Goal: Transaction & Acquisition: Download file/media

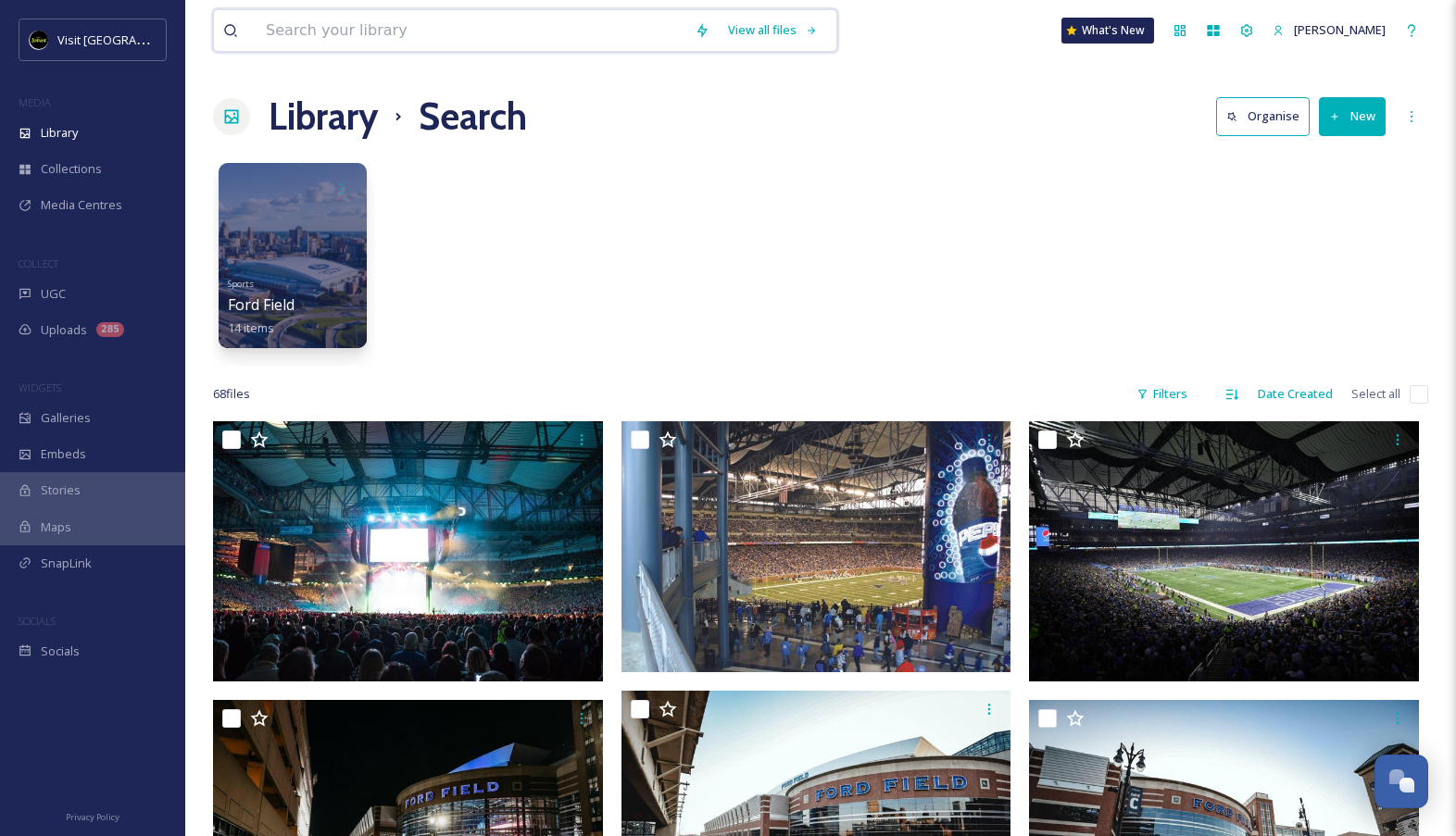
click at [485, 38] on input at bounding box center [471, 30] width 429 height 41
type input "dream cruise"
click at [801, 29] on div "Search" at bounding box center [772, 30] width 57 height 36
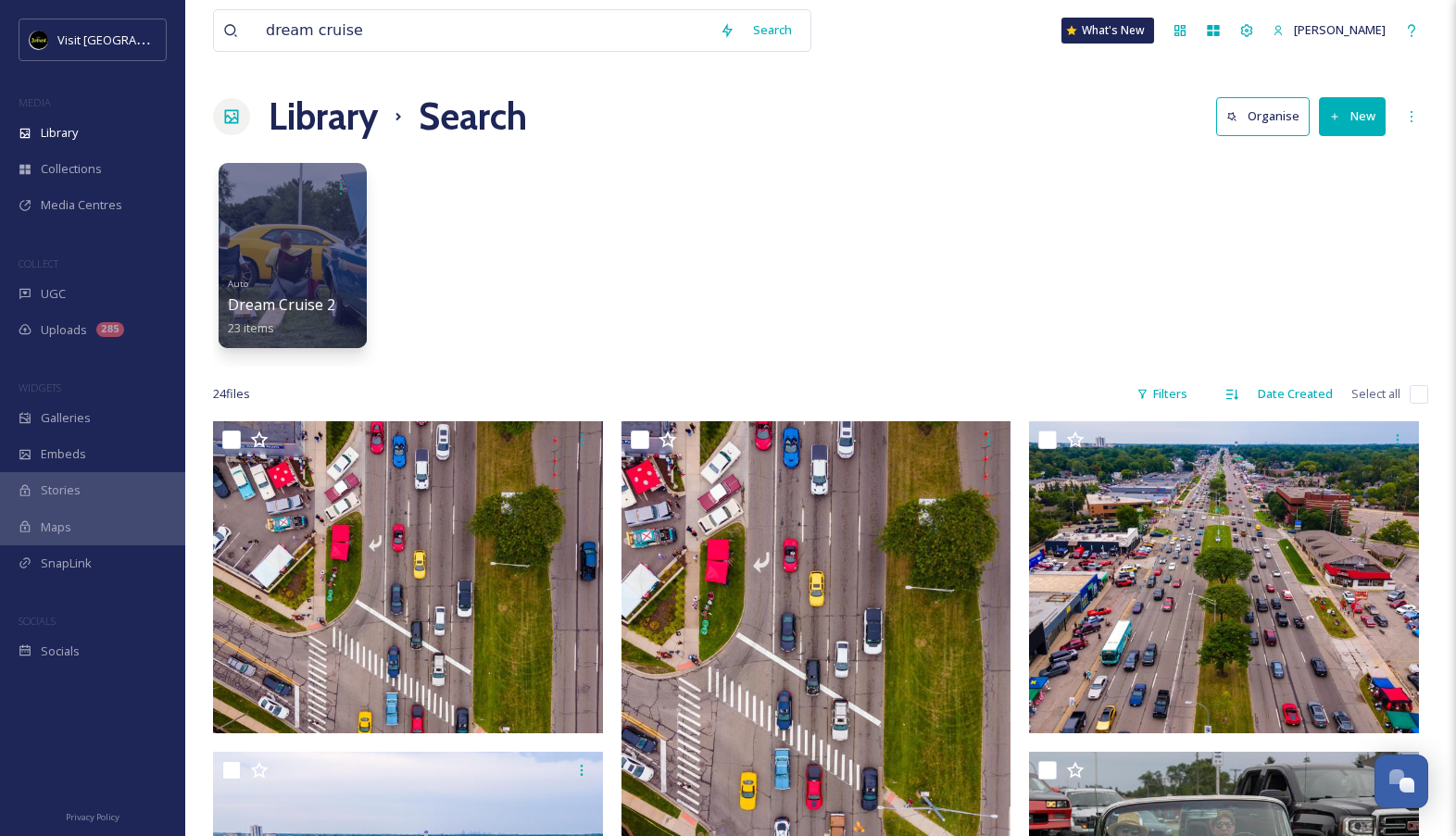
click at [273, 285] on div "Auto Dream Cruise 2022 23 items" at bounding box center [293, 305] width 132 height 69
click at [295, 238] on div at bounding box center [292, 255] width 151 height 189
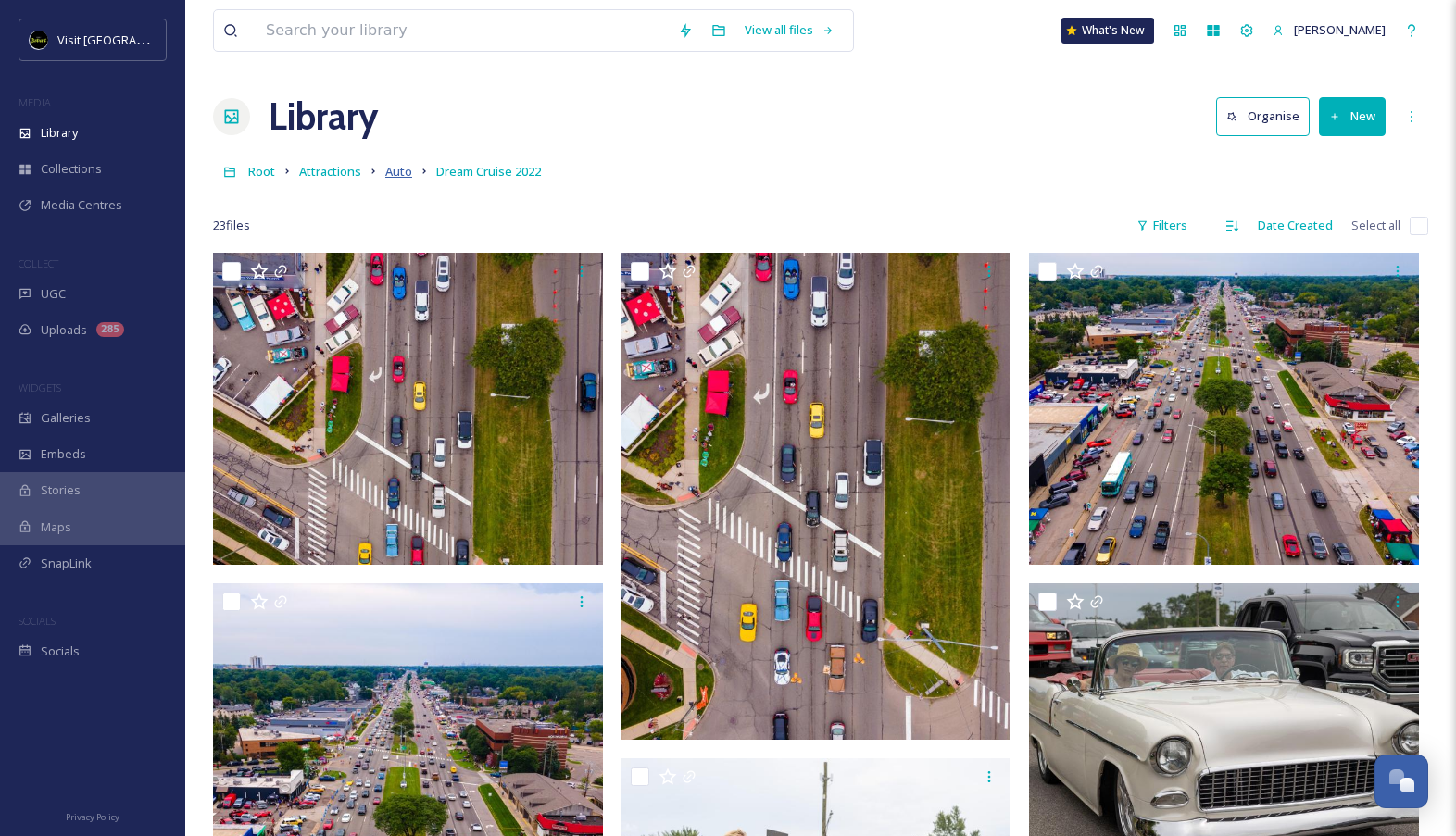
click at [395, 176] on span "Auto" at bounding box center [398, 171] width 27 height 17
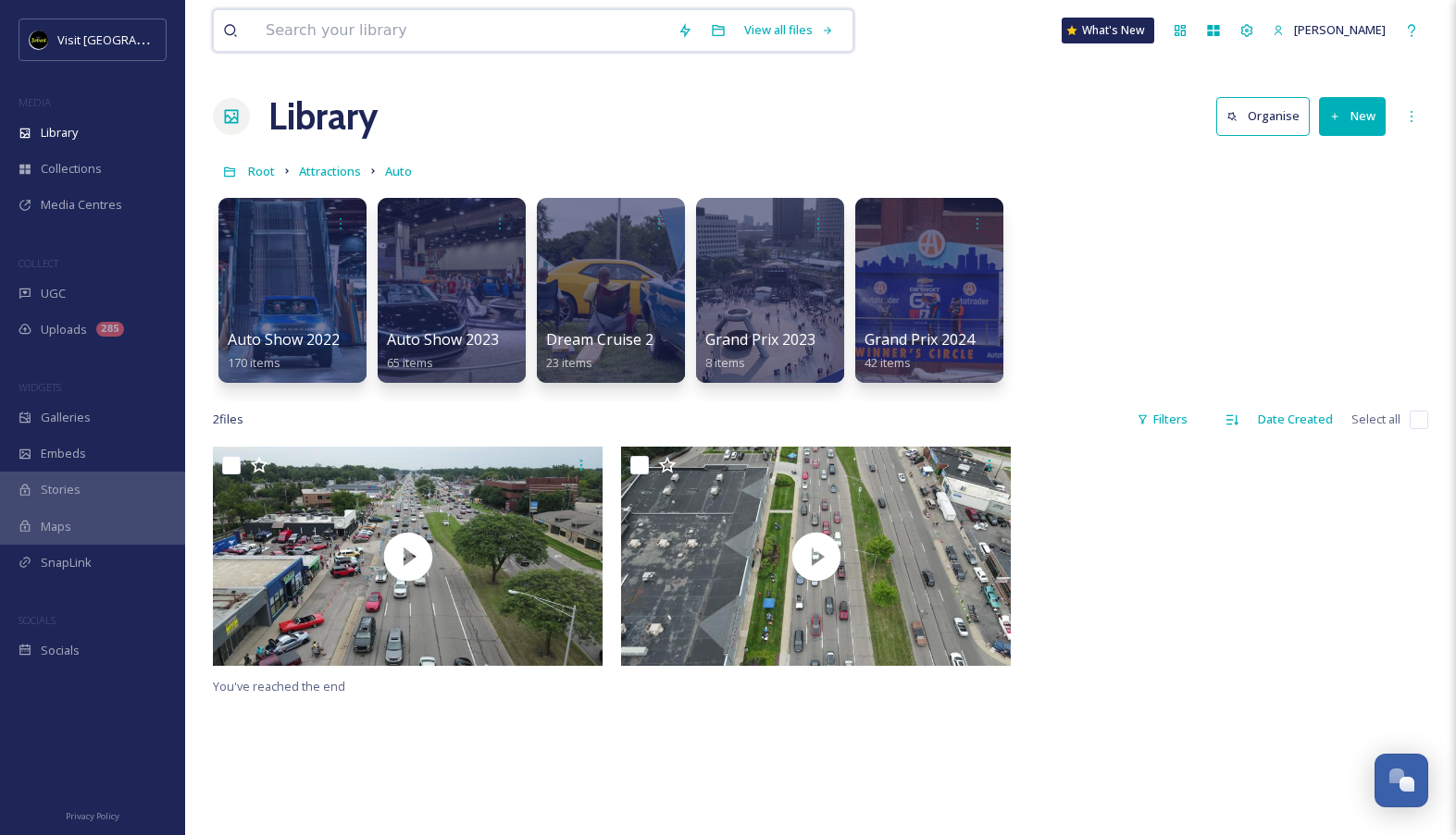
click at [481, 18] on input at bounding box center [463, 30] width 412 height 41
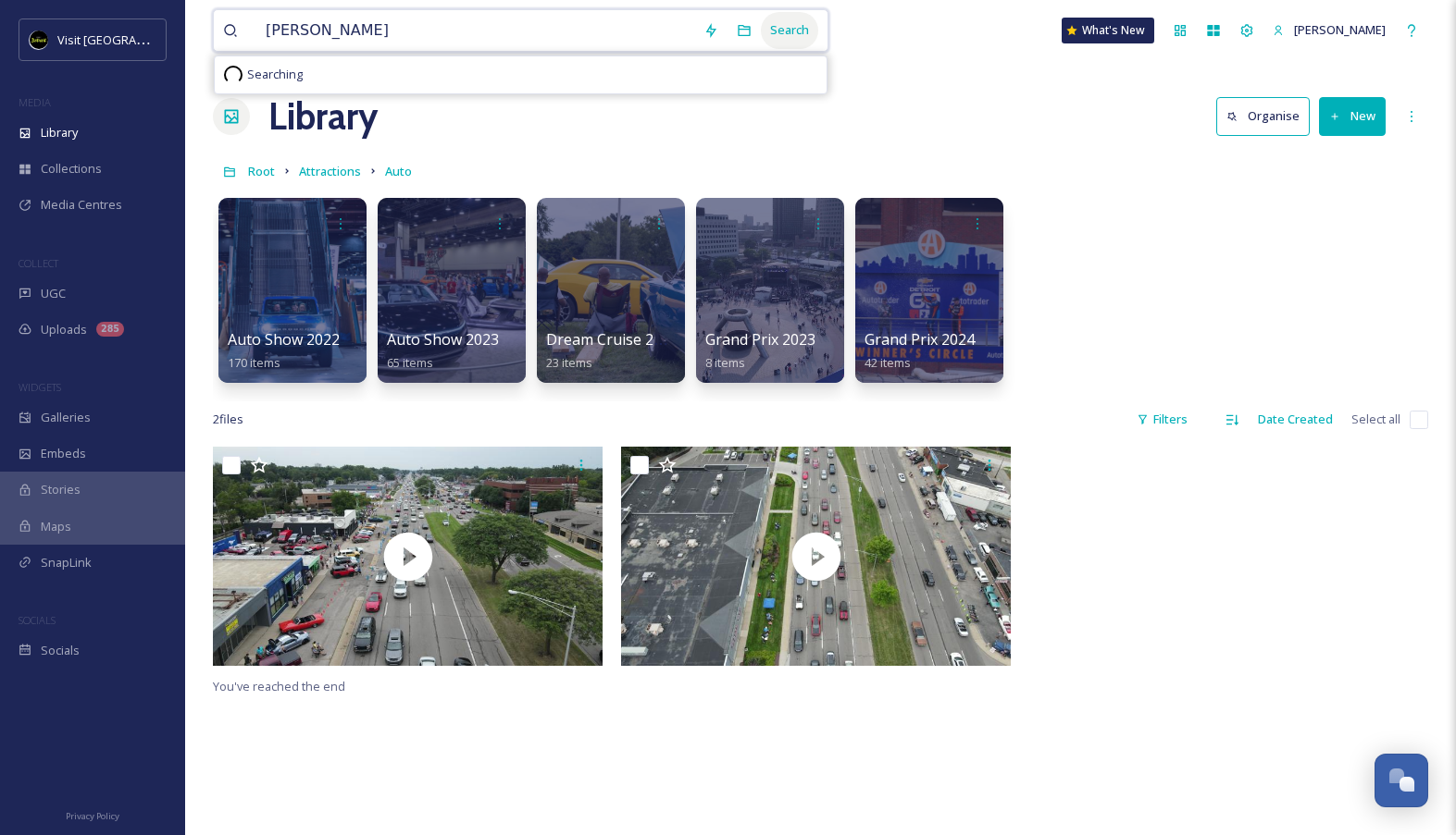
type input "[PERSON_NAME]"
click at [818, 38] on div "Search" at bounding box center [788, 30] width 57 height 36
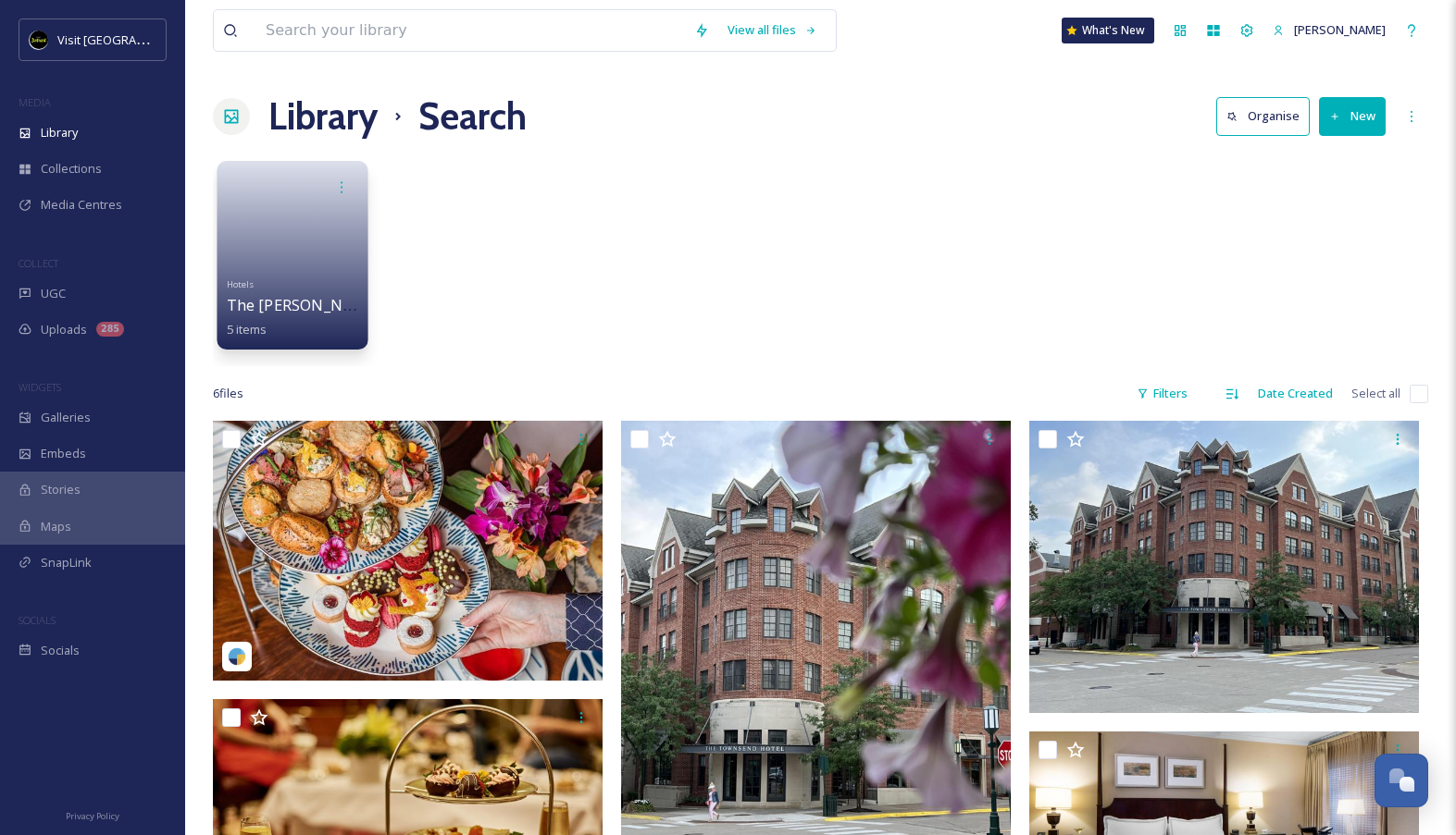
click at [315, 307] on span "The [PERSON_NAME]" at bounding box center [303, 305] width 153 height 20
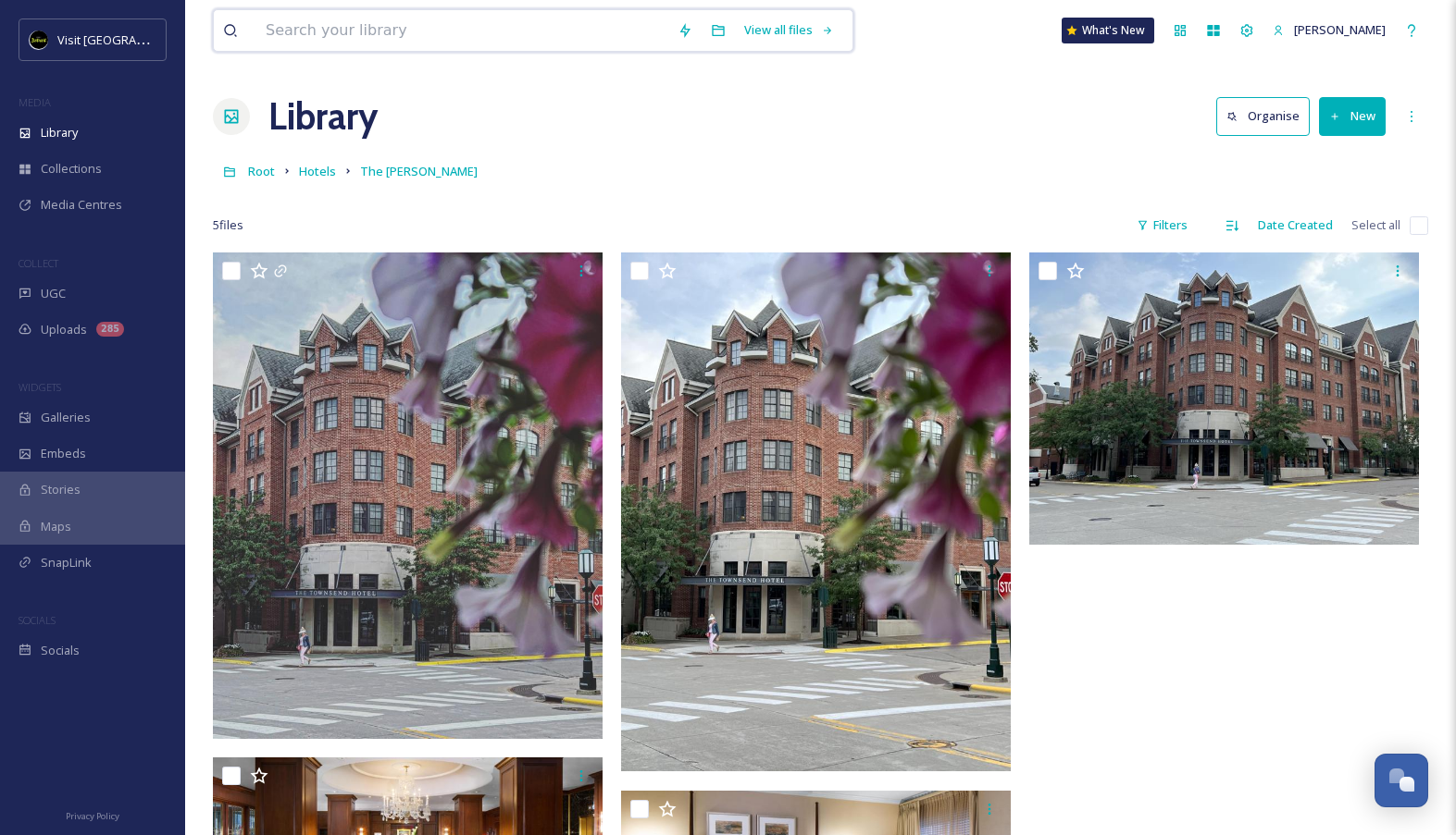
click at [420, 37] on input at bounding box center [463, 30] width 412 height 41
type input "[PERSON_NAME]"
drag, startPoint x: 724, startPoint y: 80, endPoint x: 810, endPoint y: 31, distance: 99.0
click at [810, 31] on div "Search" at bounding box center [788, 30] width 57 height 36
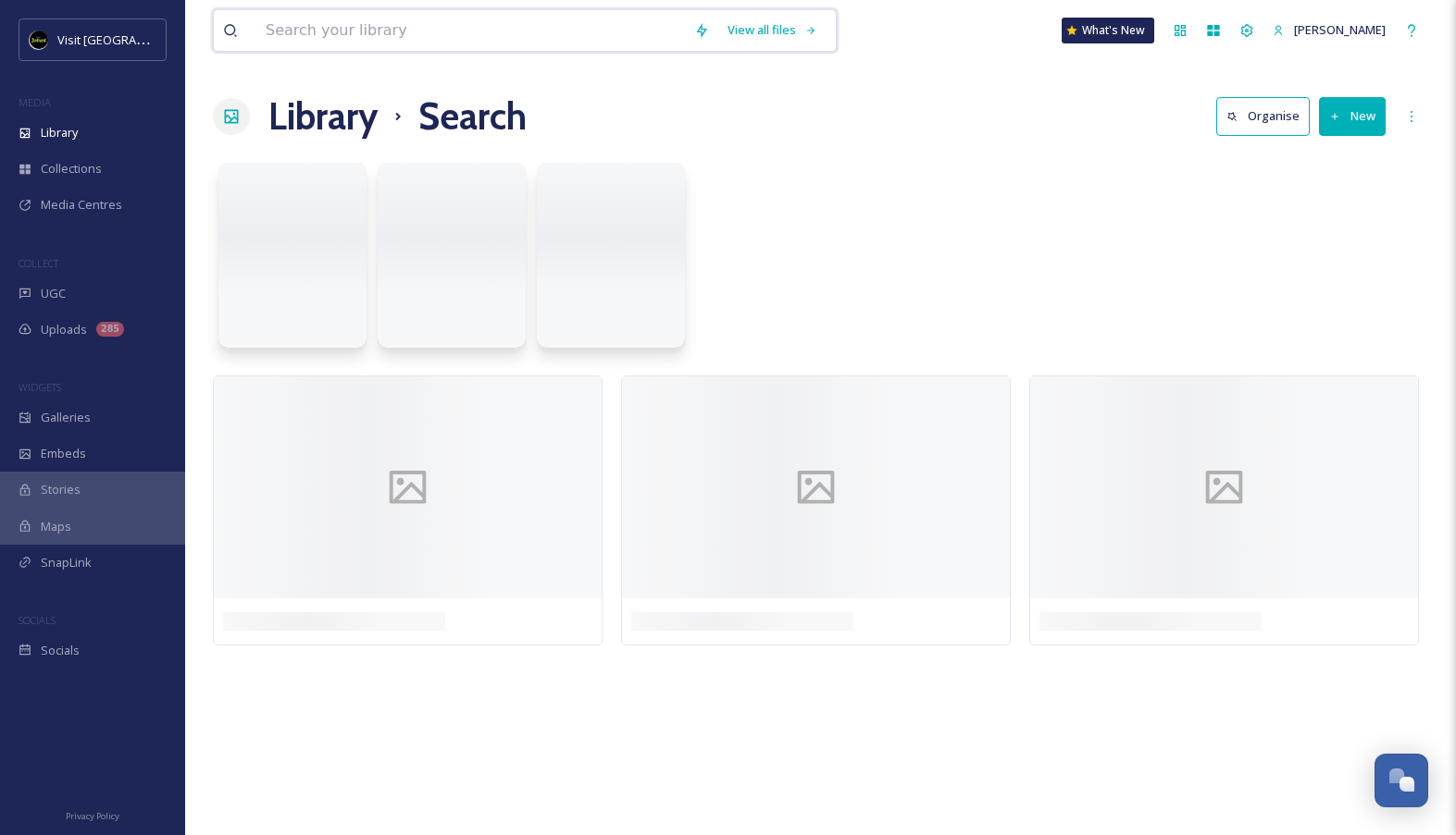
click at [515, 61] on div "View all files What's New [PERSON_NAME] Library Search Organise New Your Select…" at bounding box center [820, 418] width 1271 height 835
click at [511, 42] on input at bounding box center [471, 30] width 429 height 41
type input "daxton"
click at [786, 31] on div "Search" at bounding box center [772, 30] width 57 height 36
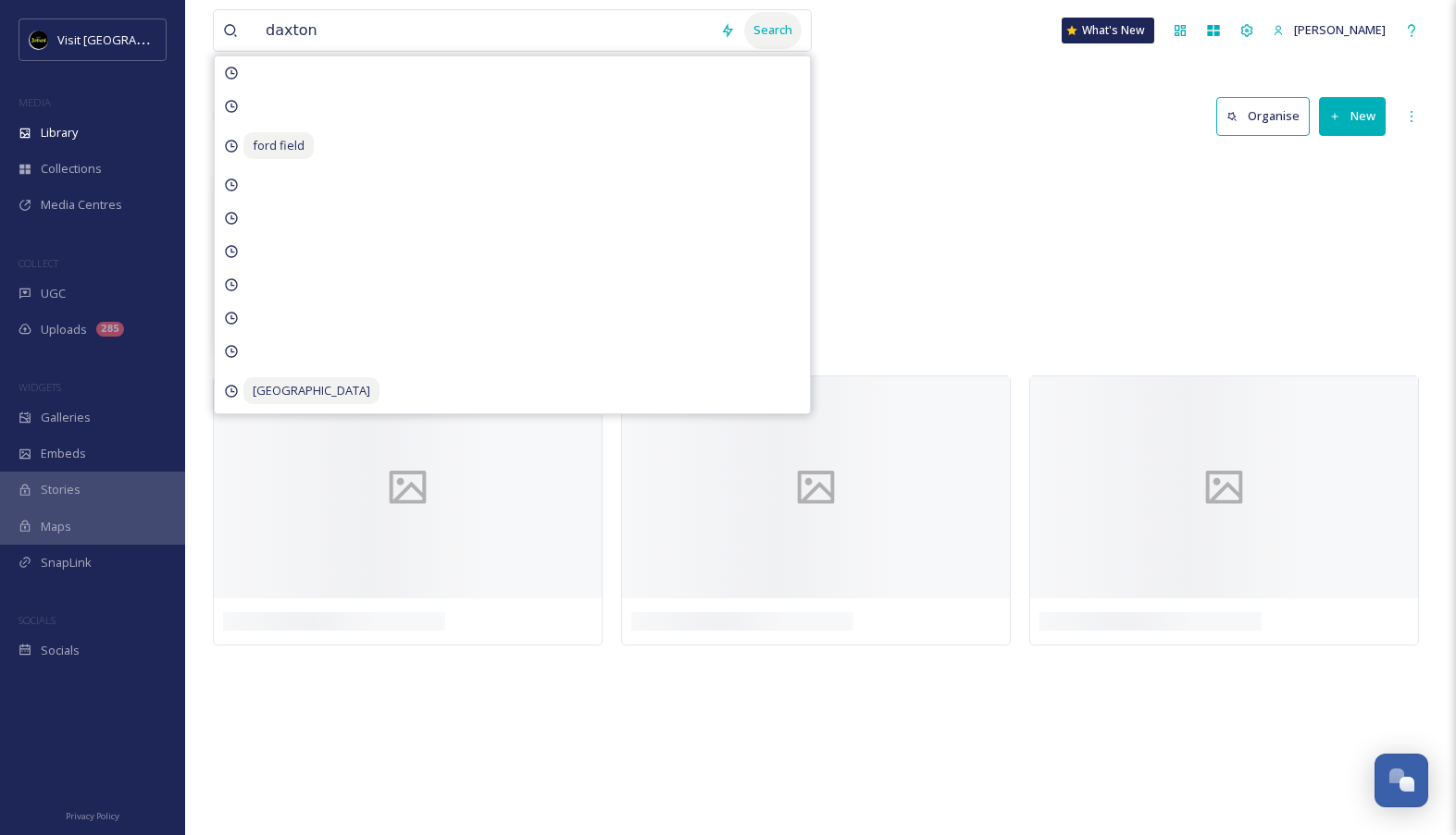
click at [786, 31] on div "Search" at bounding box center [772, 30] width 57 height 36
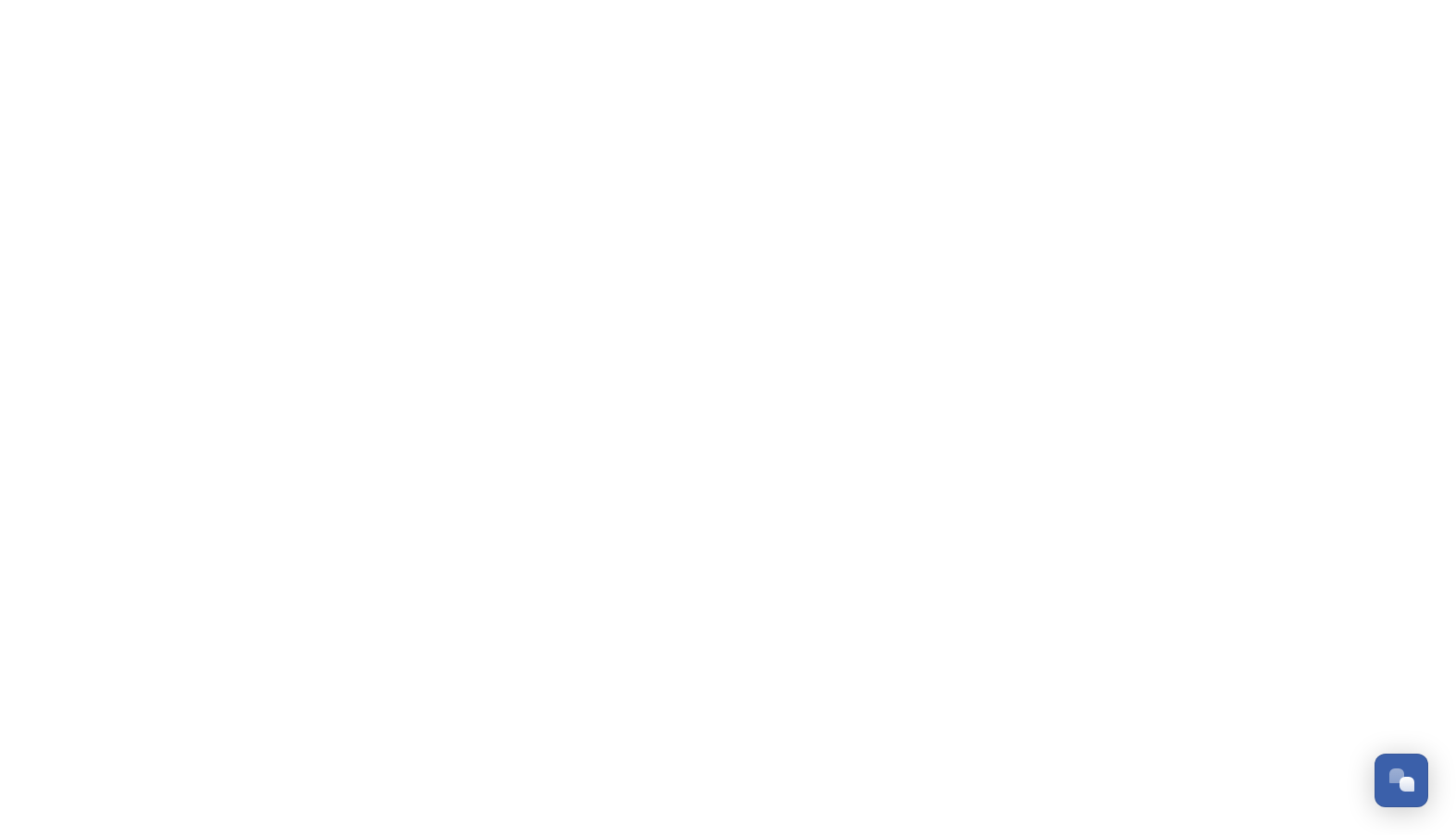
scroll to position [1847, 0]
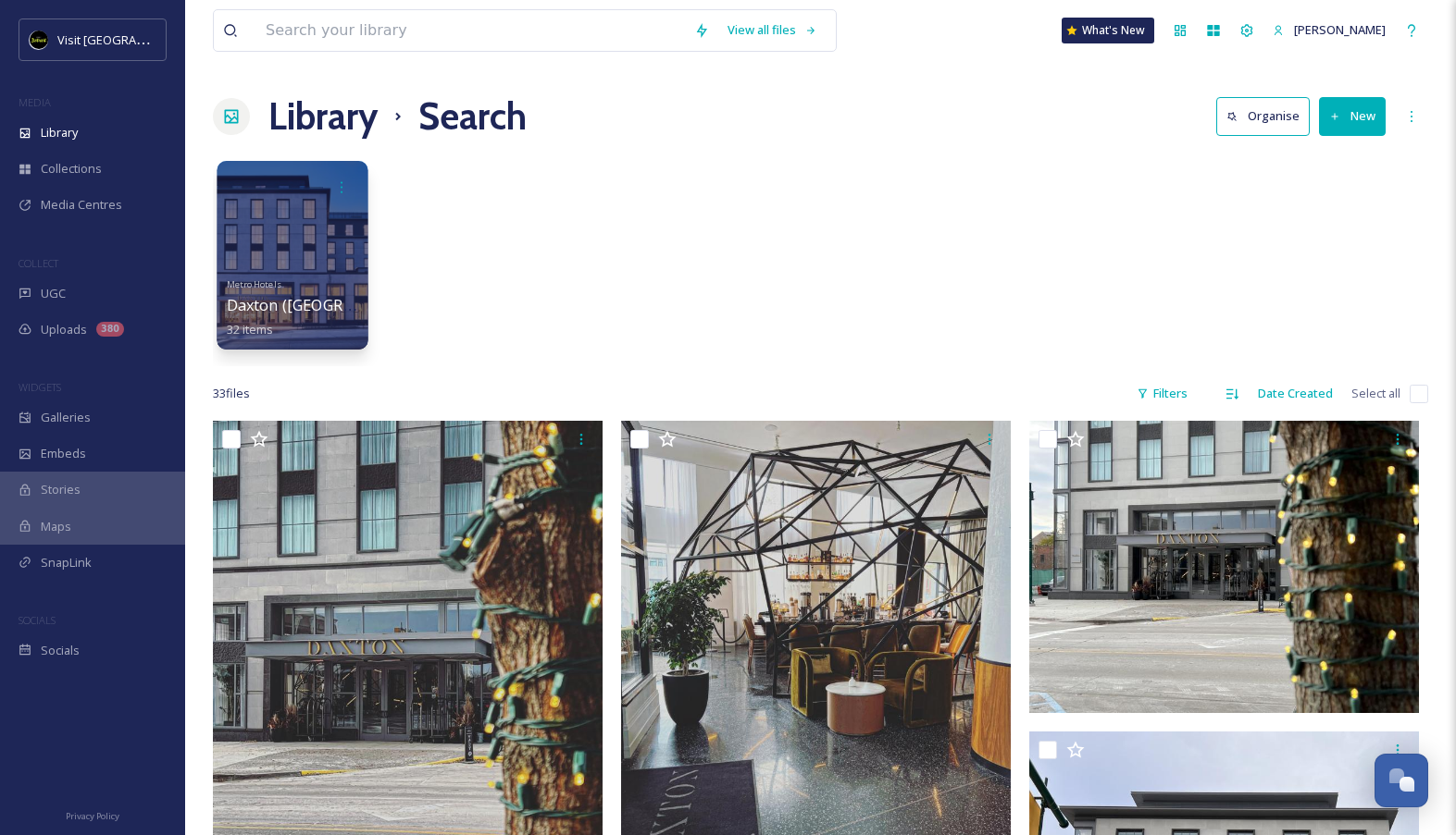
click at [339, 269] on div at bounding box center [292, 255] width 151 height 189
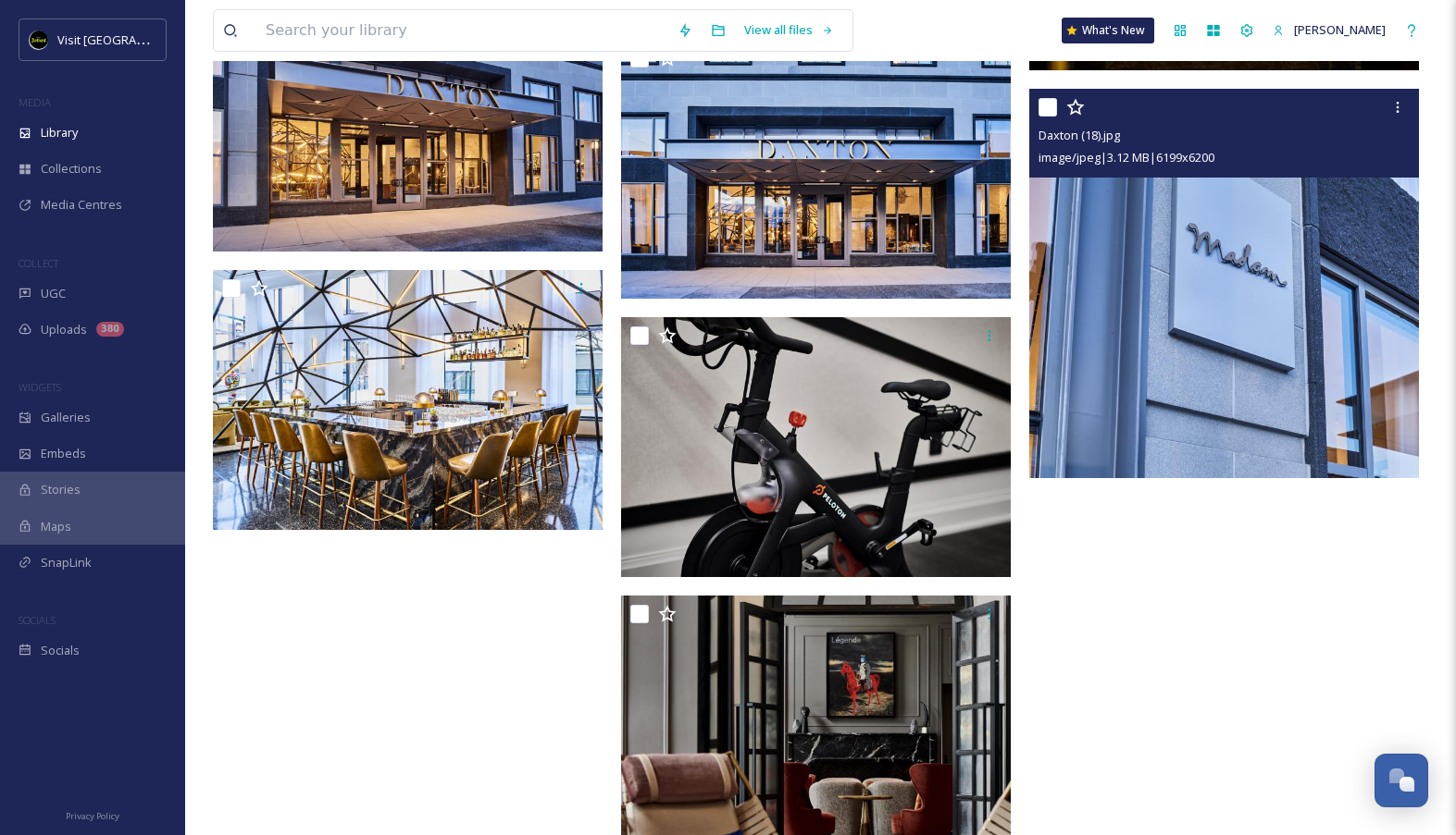
scroll to position [3578, 0]
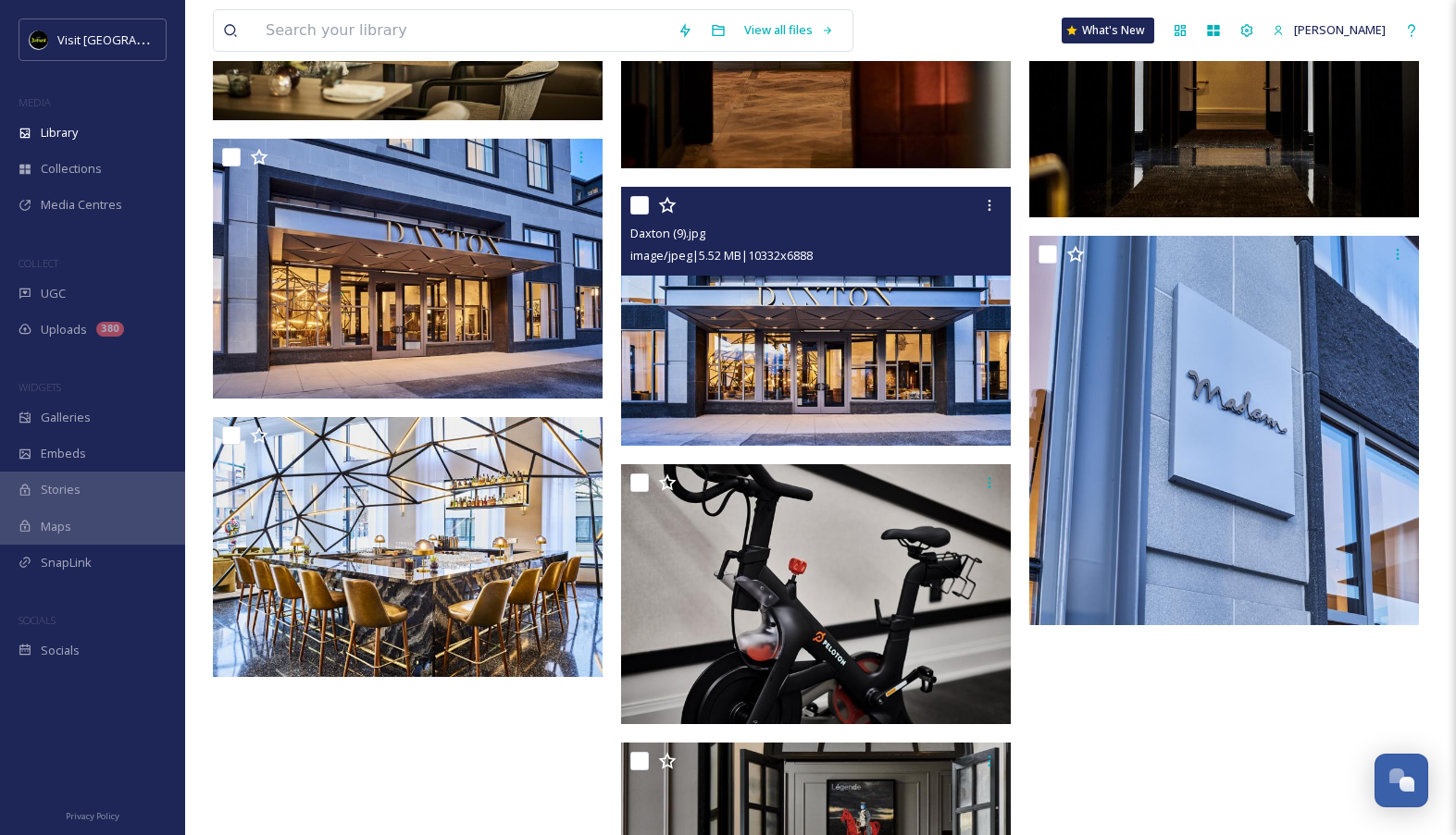
click at [857, 363] on img at bounding box center [815, 317] width 390 height 260
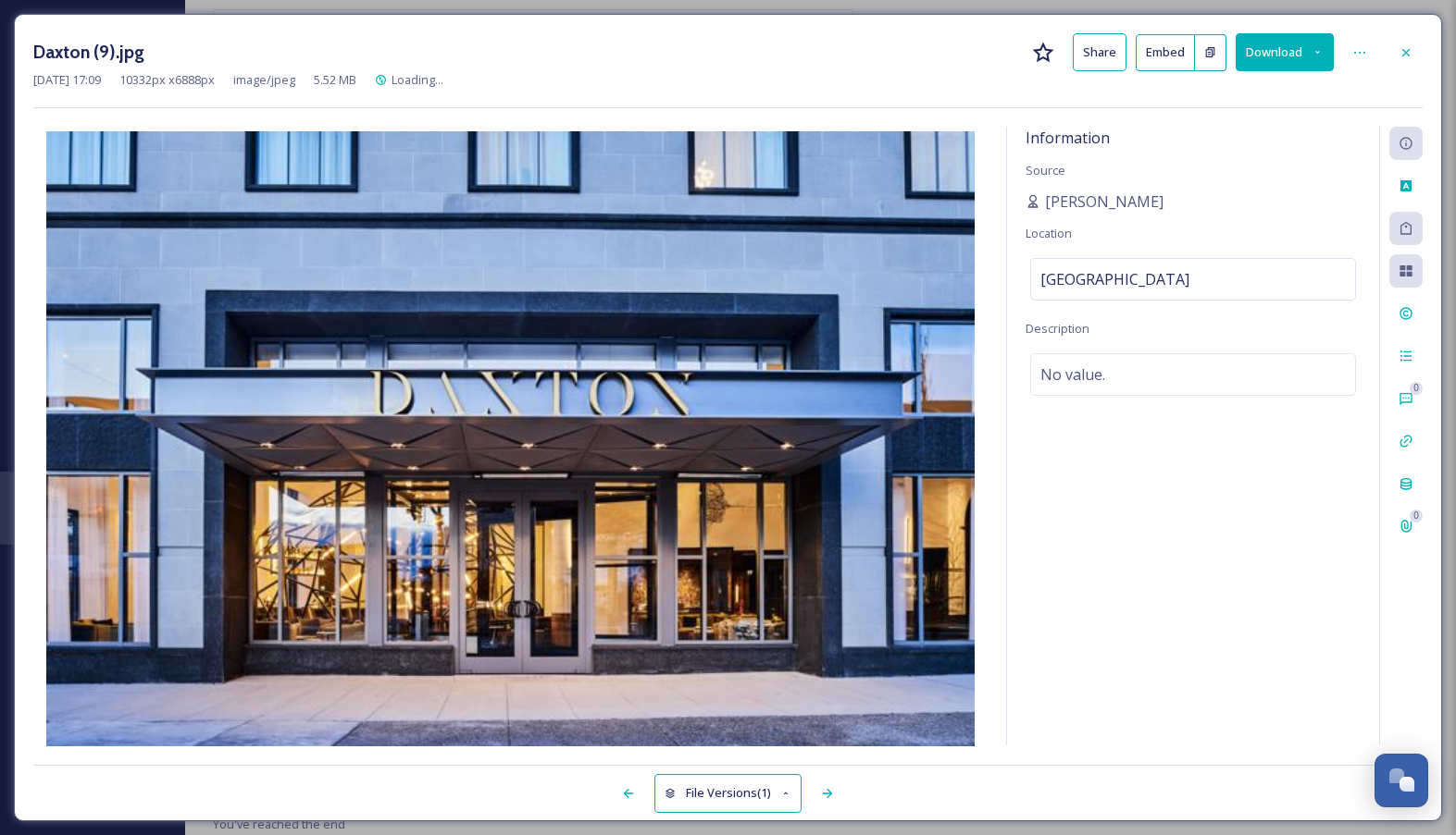
scroll to position [3349, 0]
click at [1408, 56] on icon at bounding box center [1405, 52] width 15 height 15
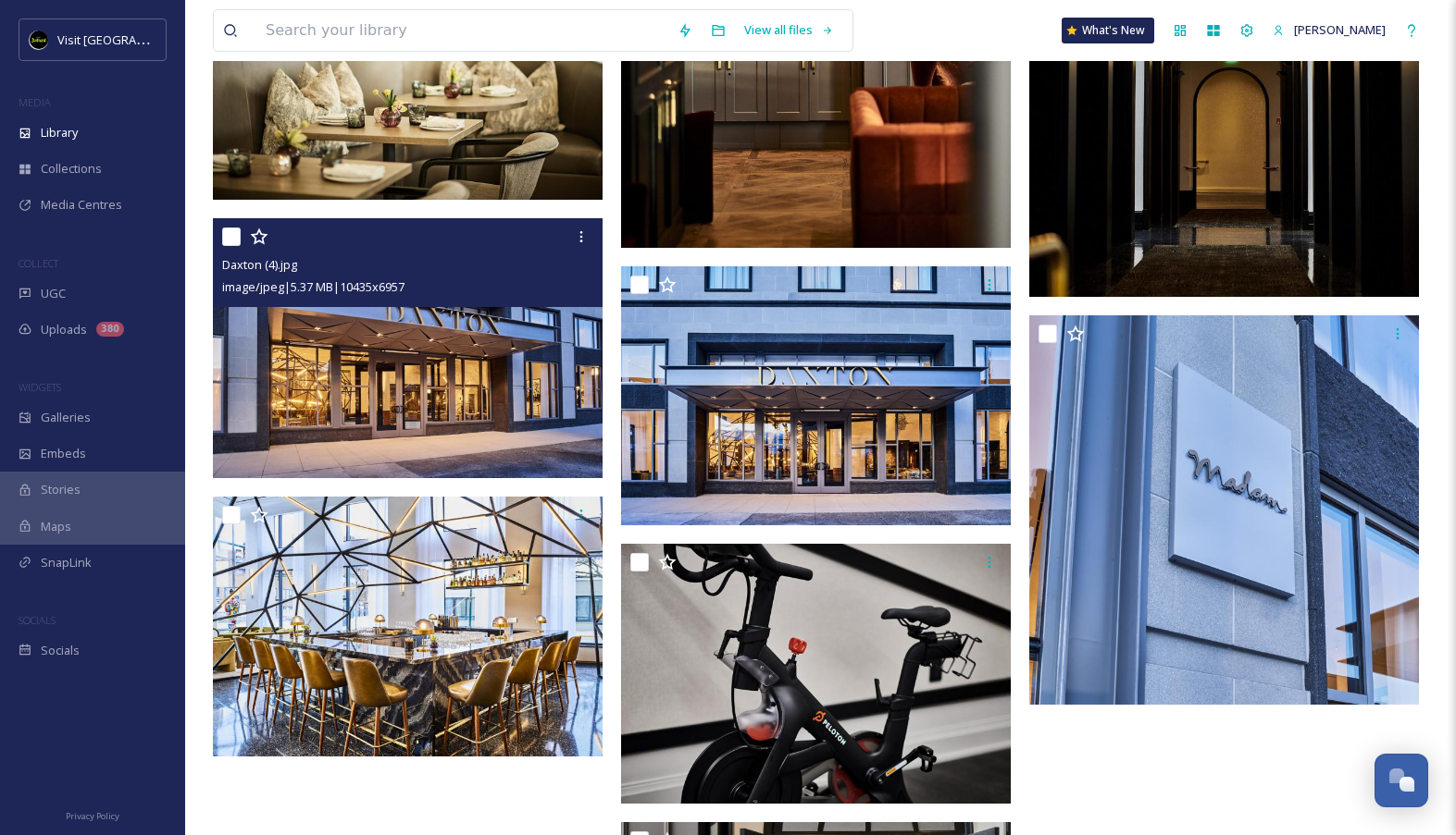
click at [445, 451] on img at bounding box center [408, 349] width 390 height 260
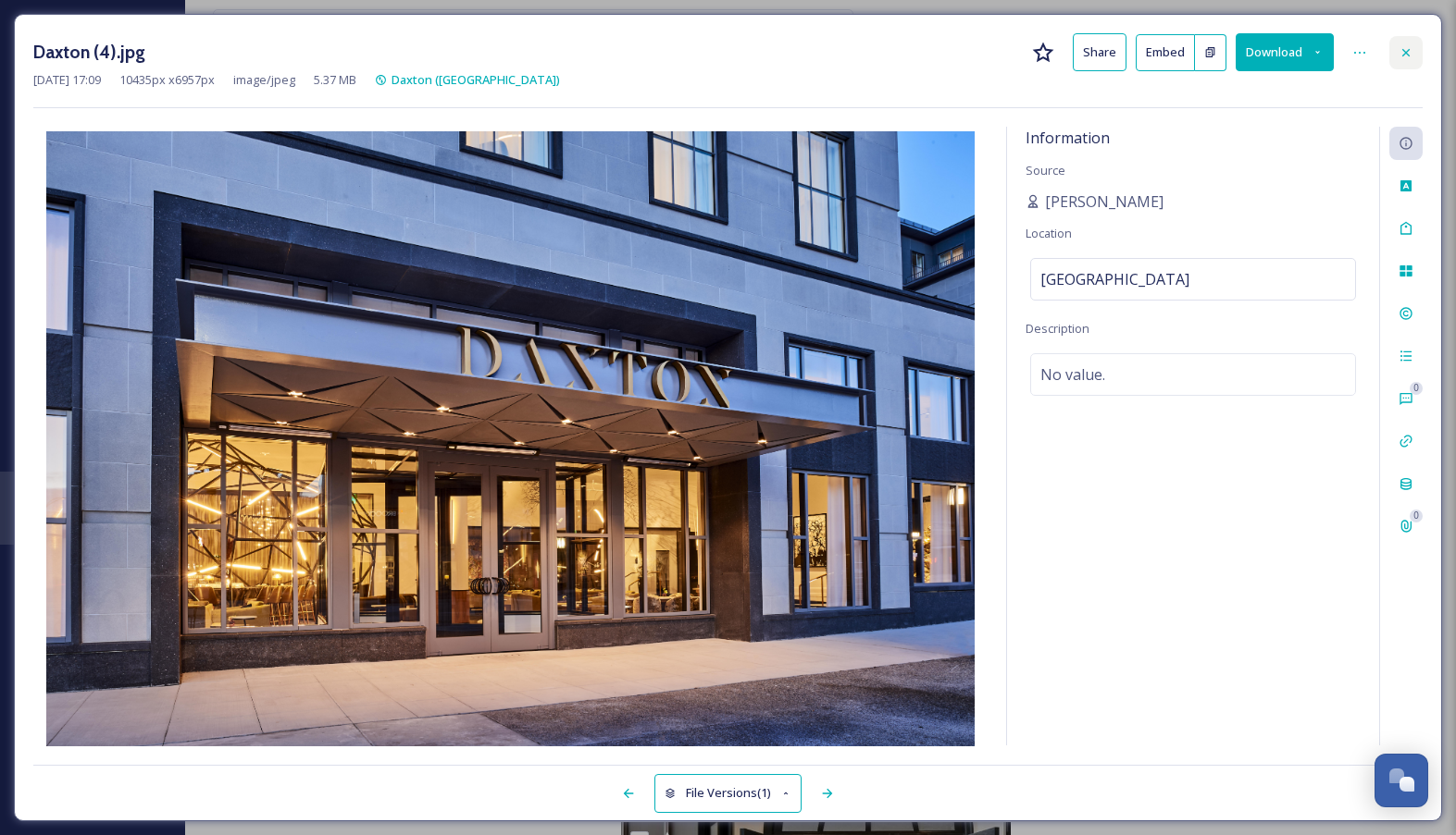
click at [1409, 60] on div at bounding box center [1405, 52] width 33 height 33
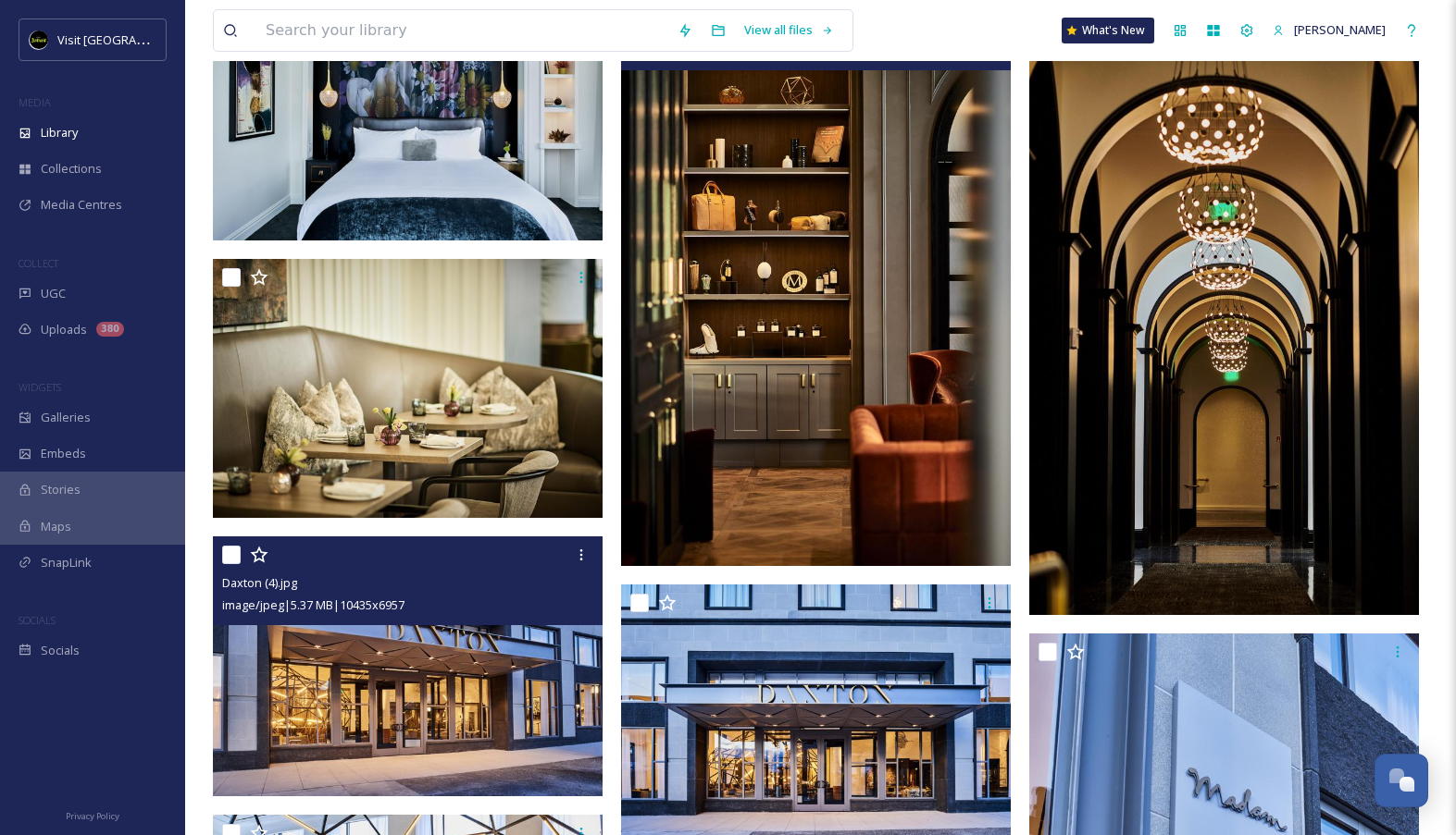
scroll to position [3029, 0]
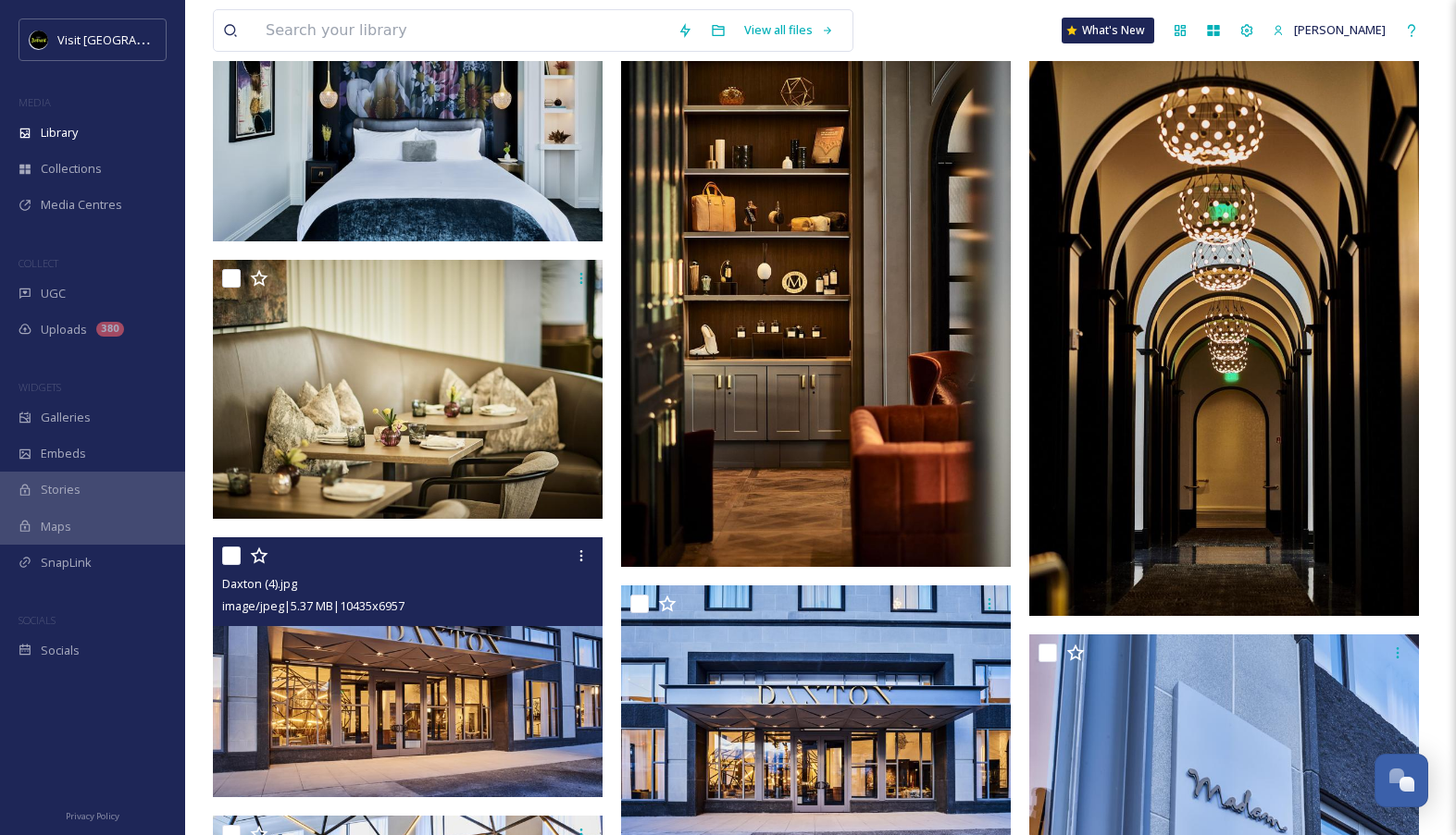
click at [486, 677] on img at bounding box center [408, 667] width 390 height 260
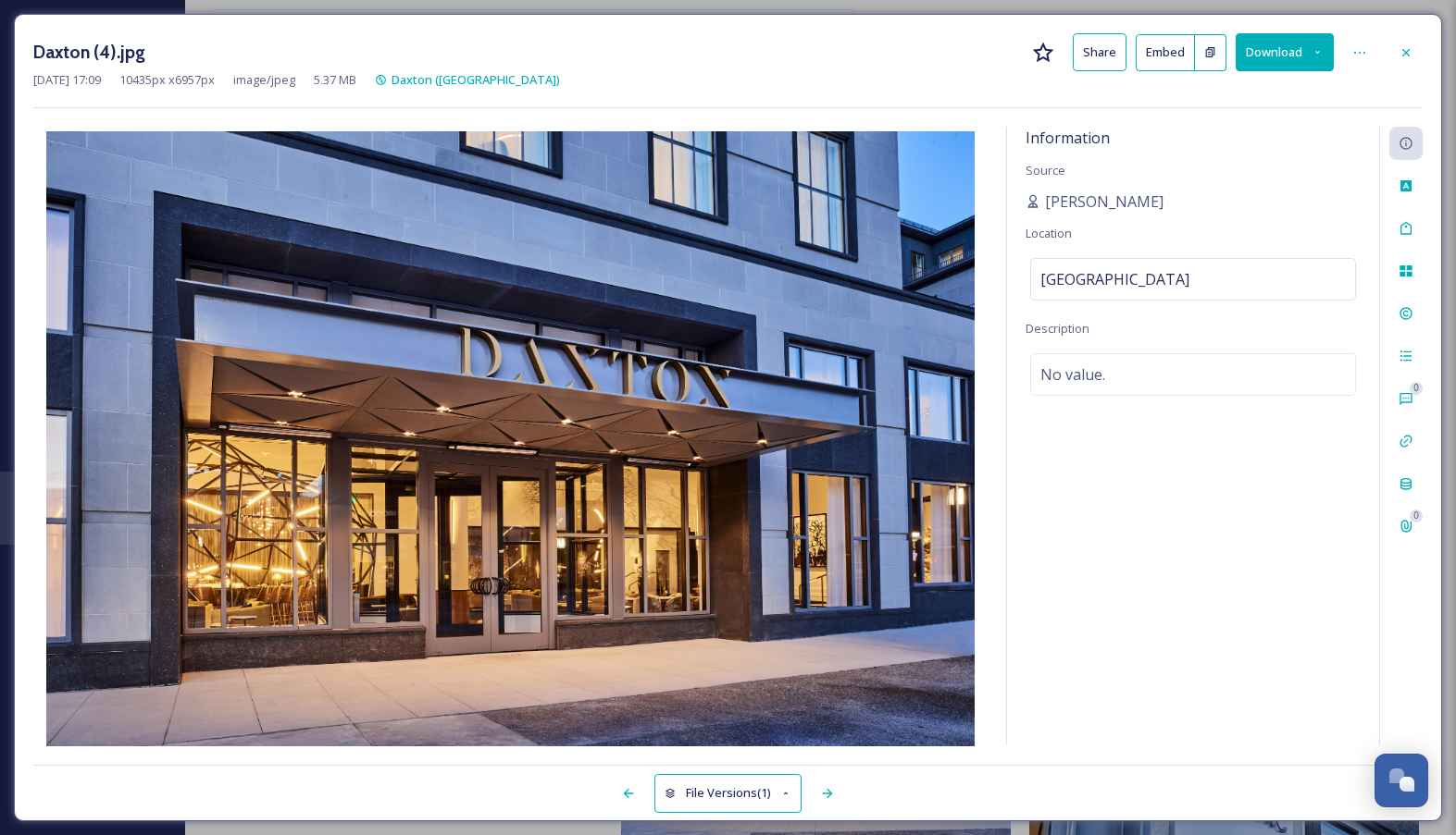
click at [1308, 61] on button "Download" at bounding box center [1284, 52] width 98 height 38
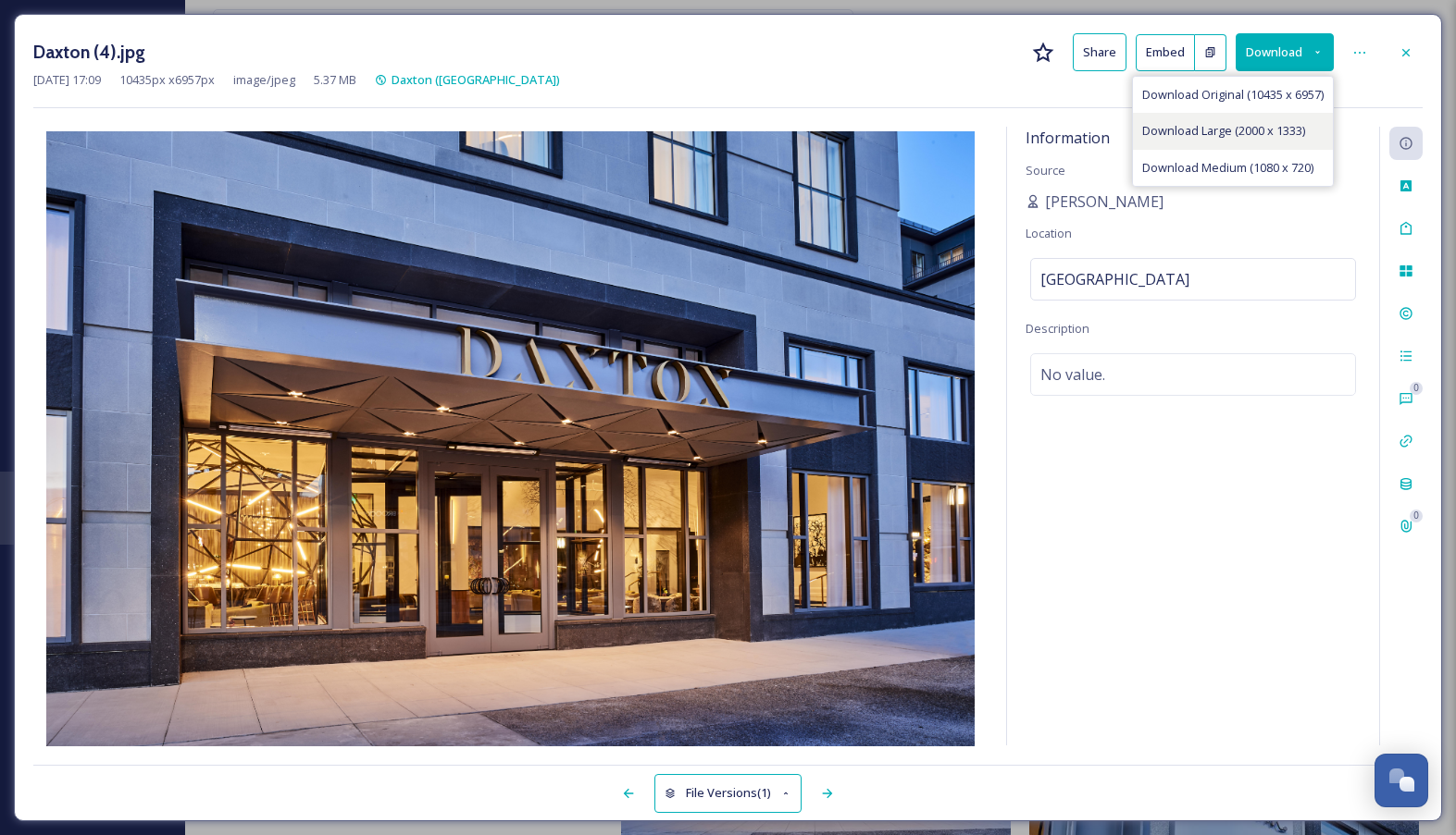
click at [1294, 128] on span "Download Large (2000 x 1333)" at bounding box center [1223, 131] width 163 height 18
